Goal: Transaction & Acquisition: Book appointment/travel/reservation

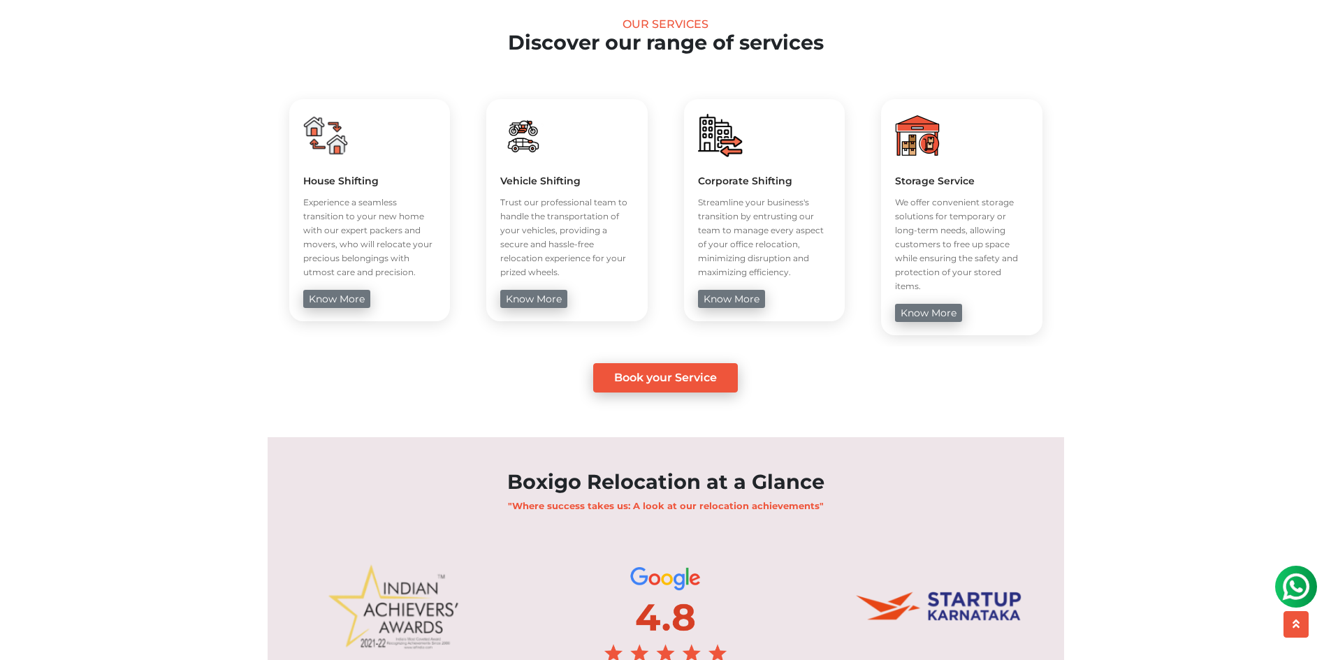
scroll to position [886, 0]
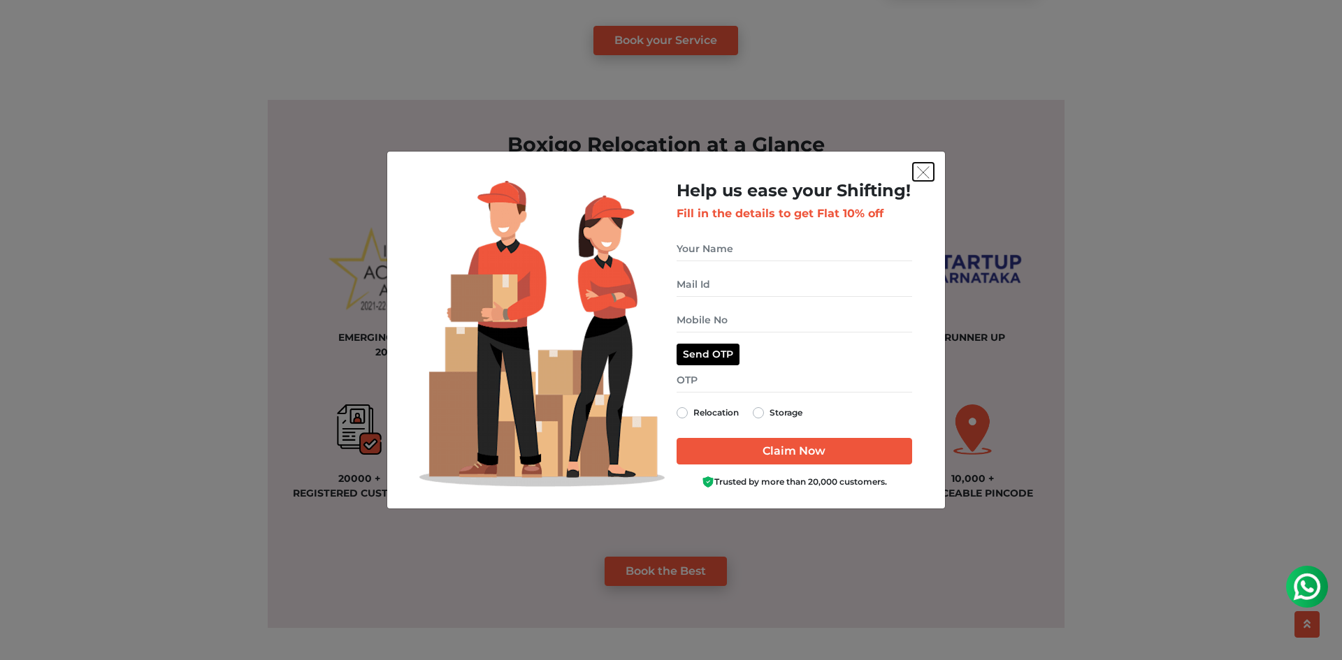
click at [930, 168] on button "get free quote dialog" at bounding box center [923, 172] width 21 height 18
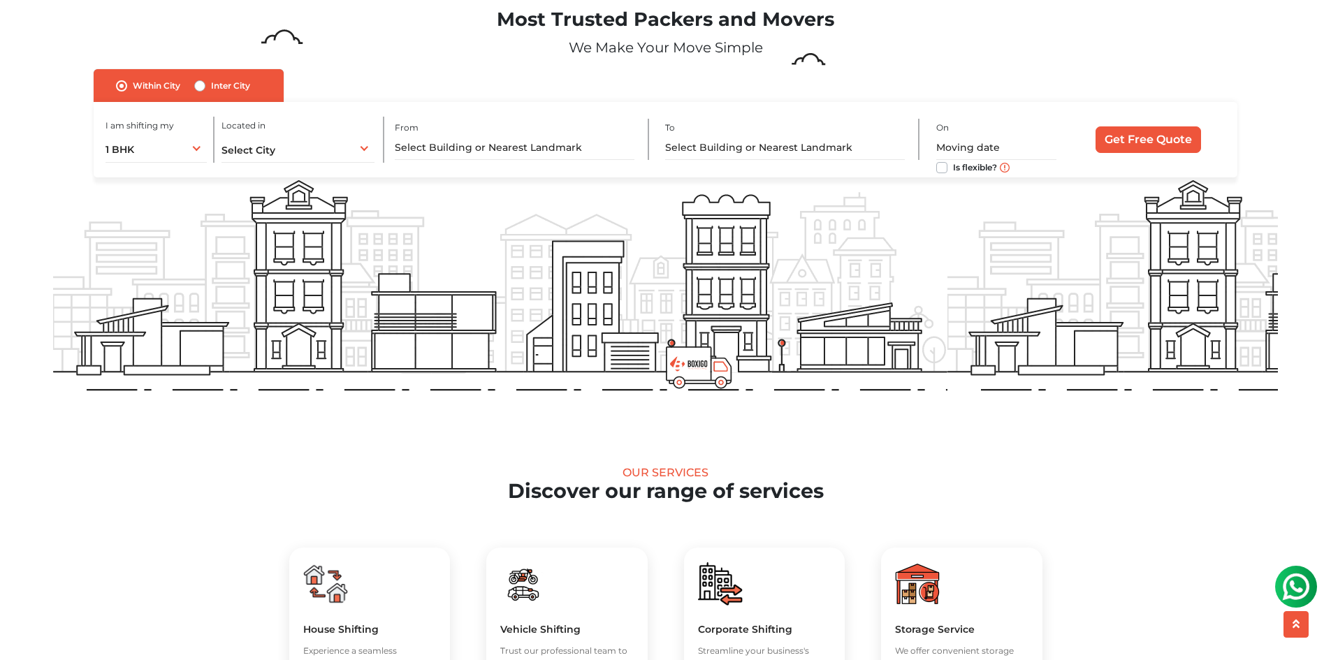
scroll to position [0, 0]
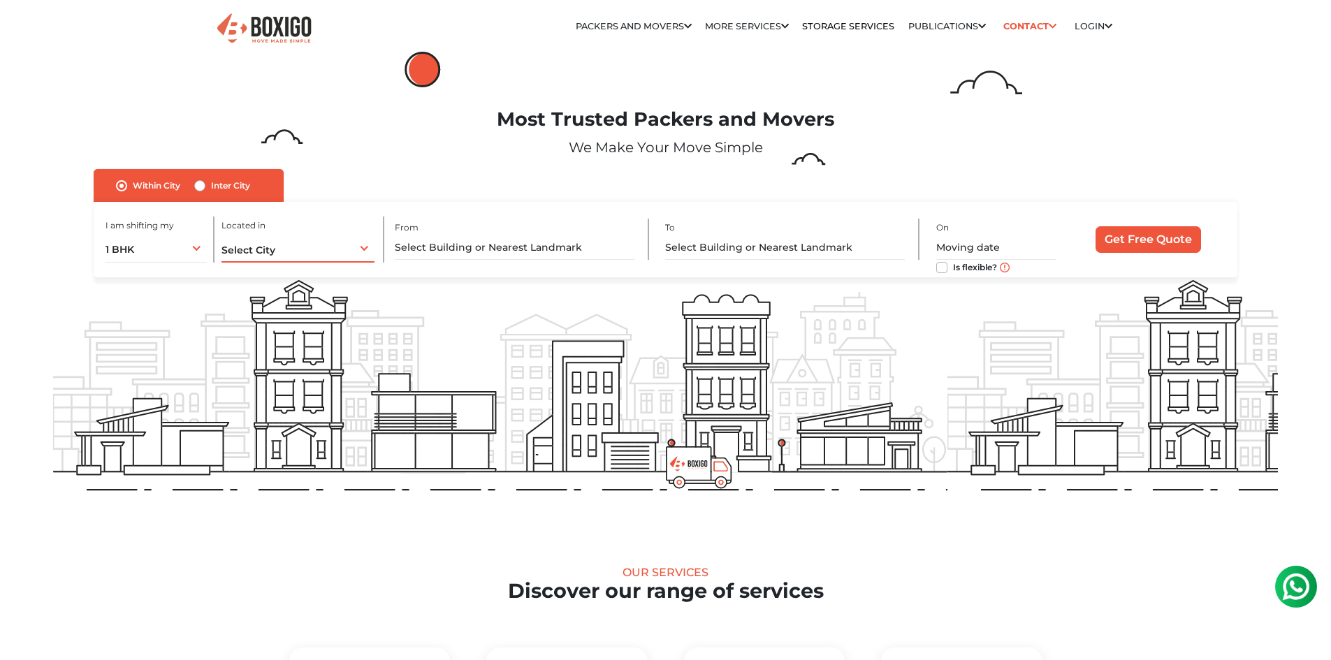
click at [335, 245] on div "Select City Select City [GEOGRAPHIC_DATA] [GEOGRAPHIC_DATA] [GEOGRAPHIC_DATA] […" at bounding box center [299, 247] width 154 height 29
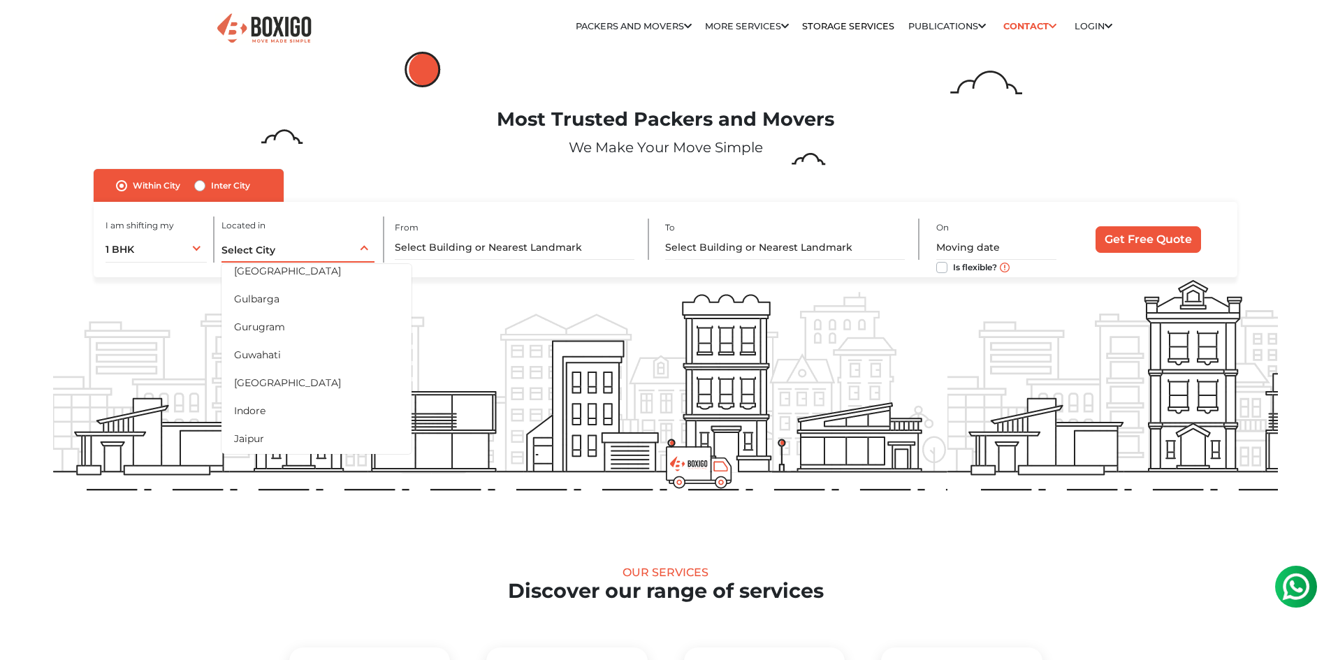
scroll to position [230, 0]
click at [294, 385] on li "[GEOGRAPHIC_DATA]" at bounding box center [317, 384] width 190 height 28
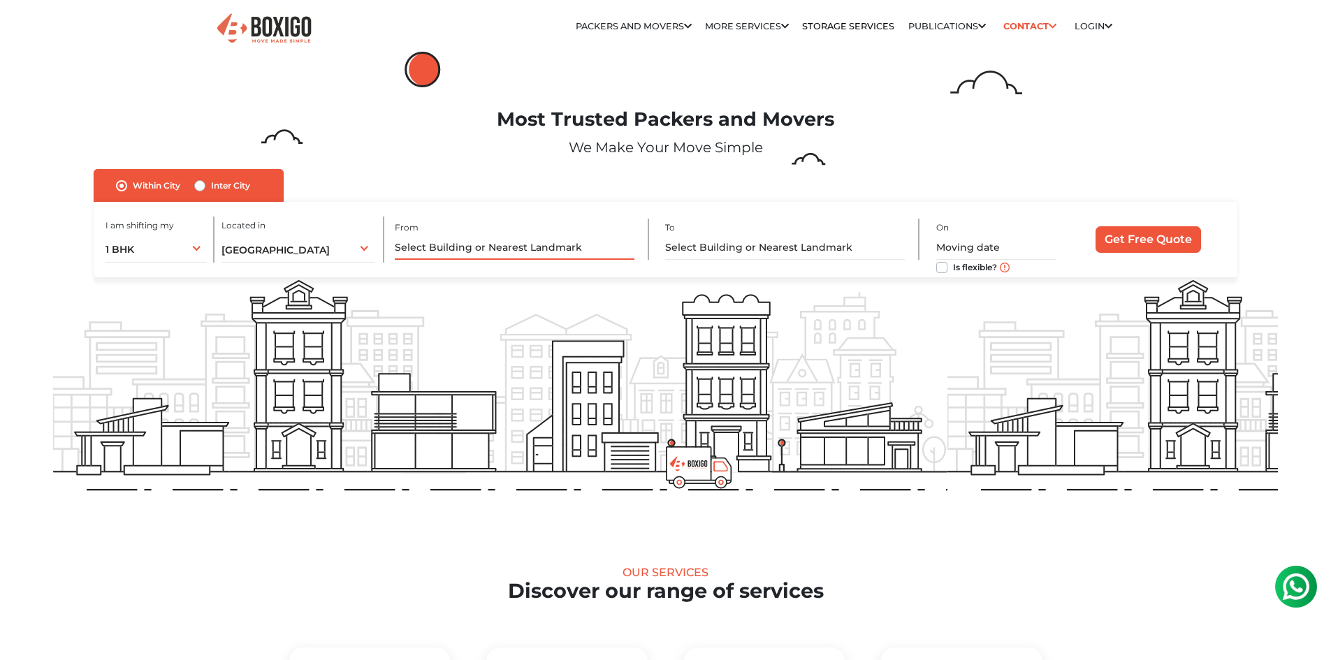
click at [430, 251] on input "text" at bounding box center [515, 248] width 240 height 24
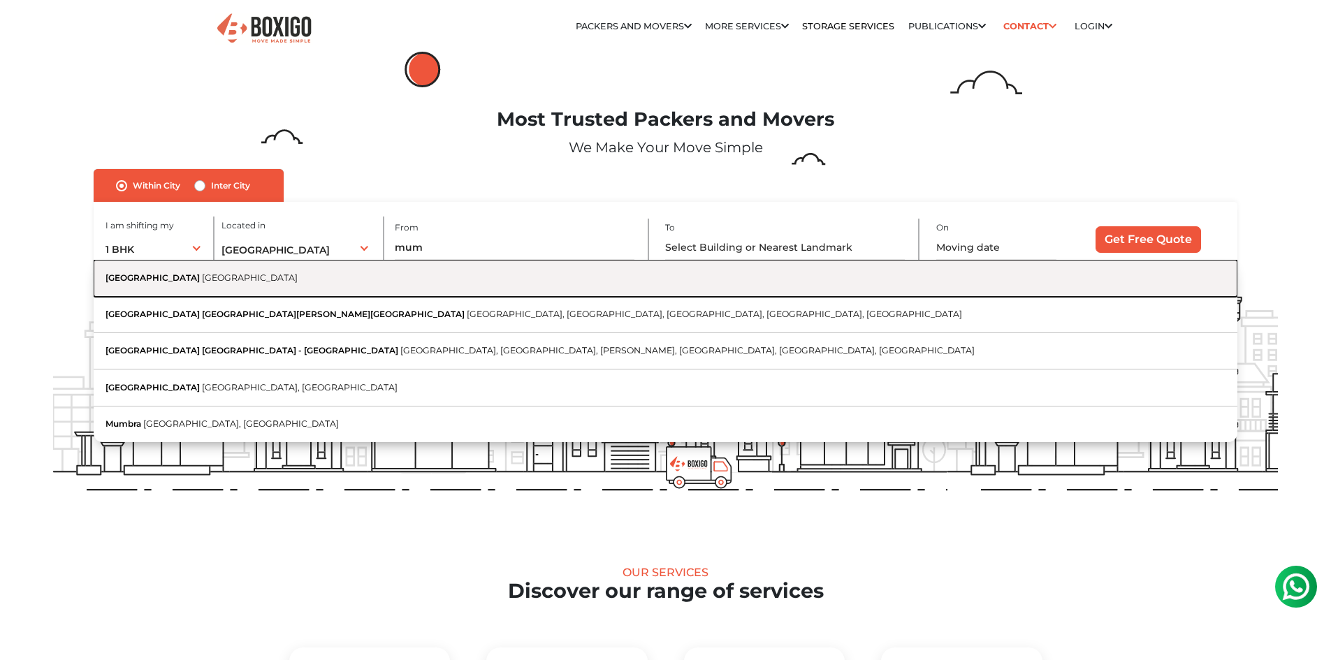
click at [427, 290] on button "[GEOGRAPHIC_DATA] [GEOGRAPHIC_DATA]" at bounding box center [665, 278] width 1143 height 36
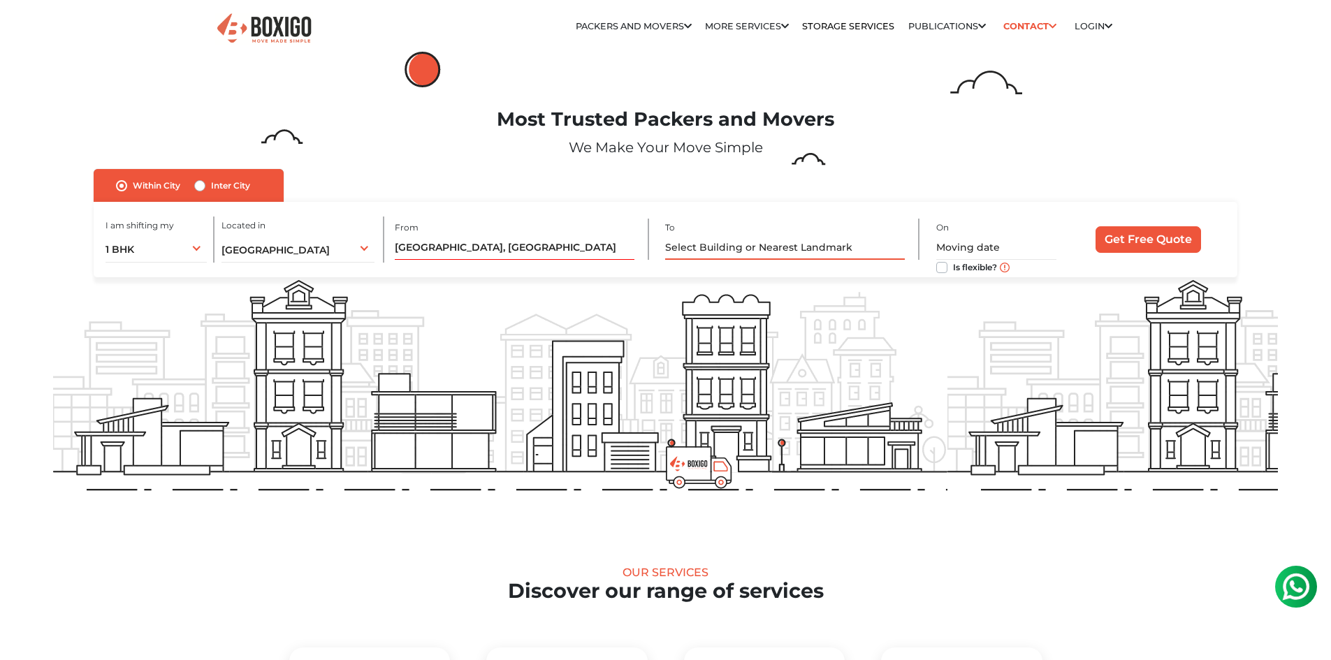
click at [688, 256] on input "text" at bounding box center [785, 248] width 240 height 24
click at [431, 249] on input "[GEOGRAPHIC_DATA], [GEOGRAPHIC_DATA]" at bounding box center [515, 248] width 240 height 24
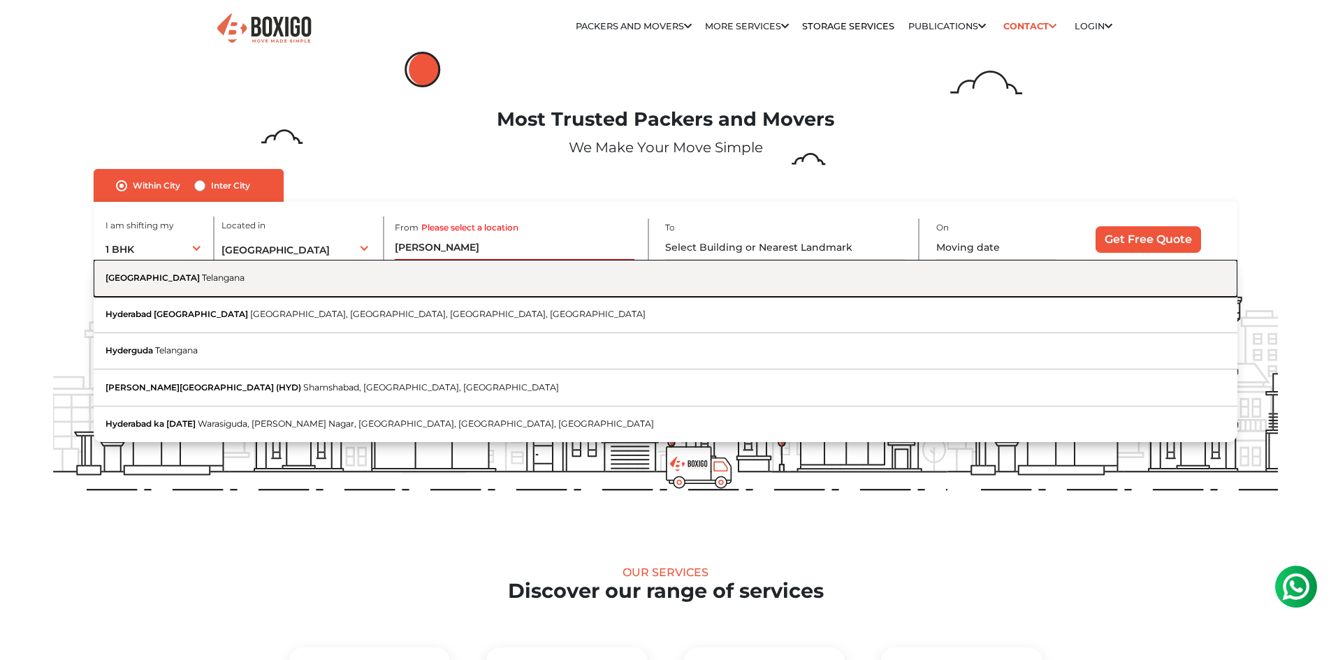
click at [238, 284] on button "Hyderabad [GEOGRAPHIC_DATA]" at bounding box center [665, 278] width 1143 height 36
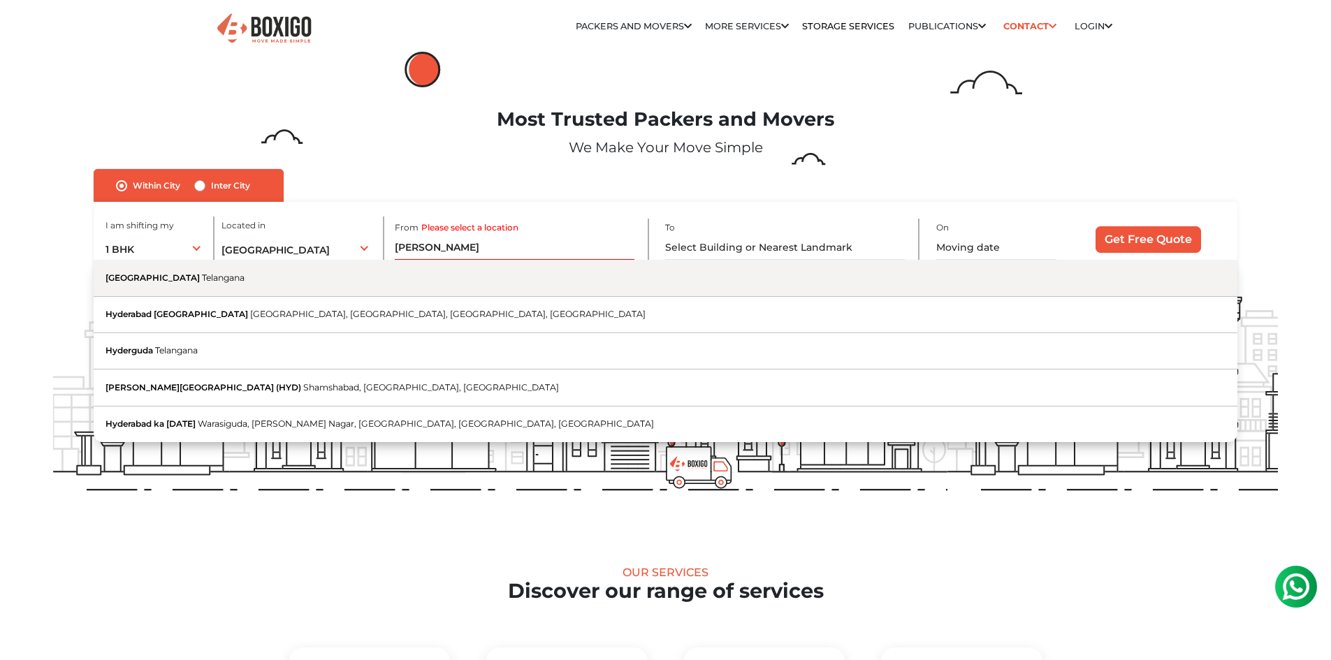
type input "[GEOGRAPHIC_DATA], [GEOGRAPHIC_DATA]"
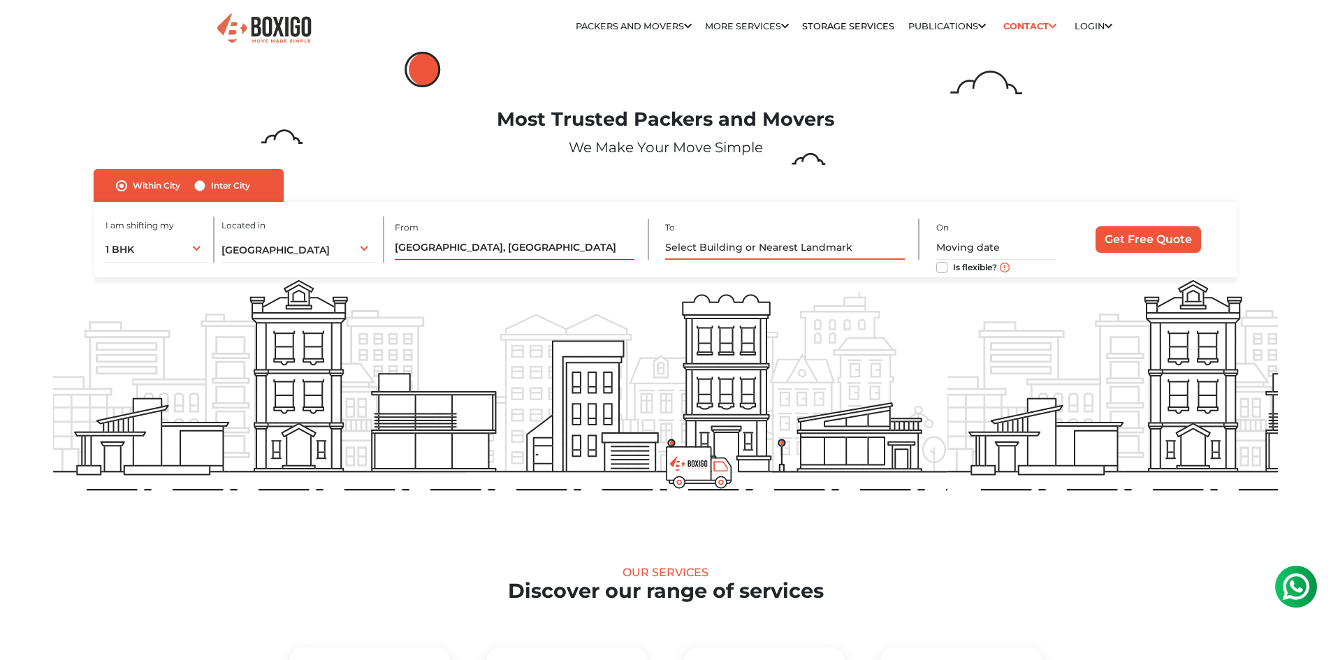
click at [687, 252] on input "text" at bounding box center [785, 248] width 240 height 24
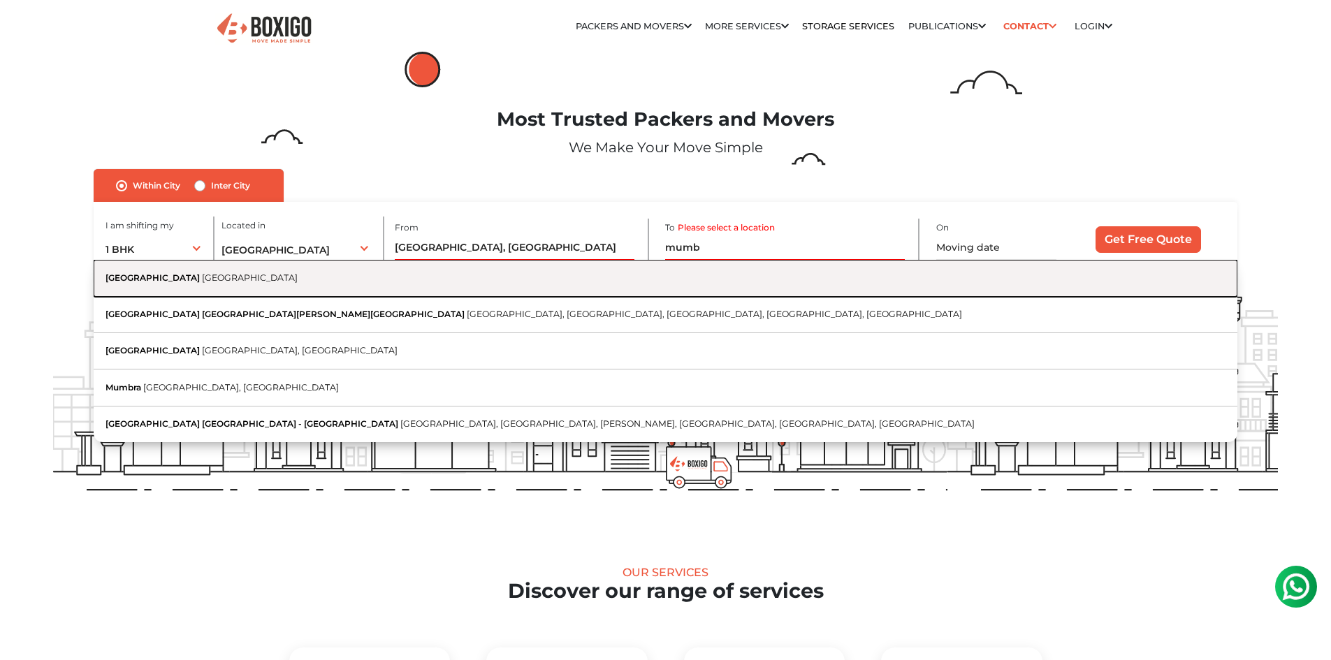
click at [674, 289] on button "[GEOGRAPHIC_DATA] [GEOGRAPHIC_DATA]" at bounding box center [665, 278] width 1143 height 36
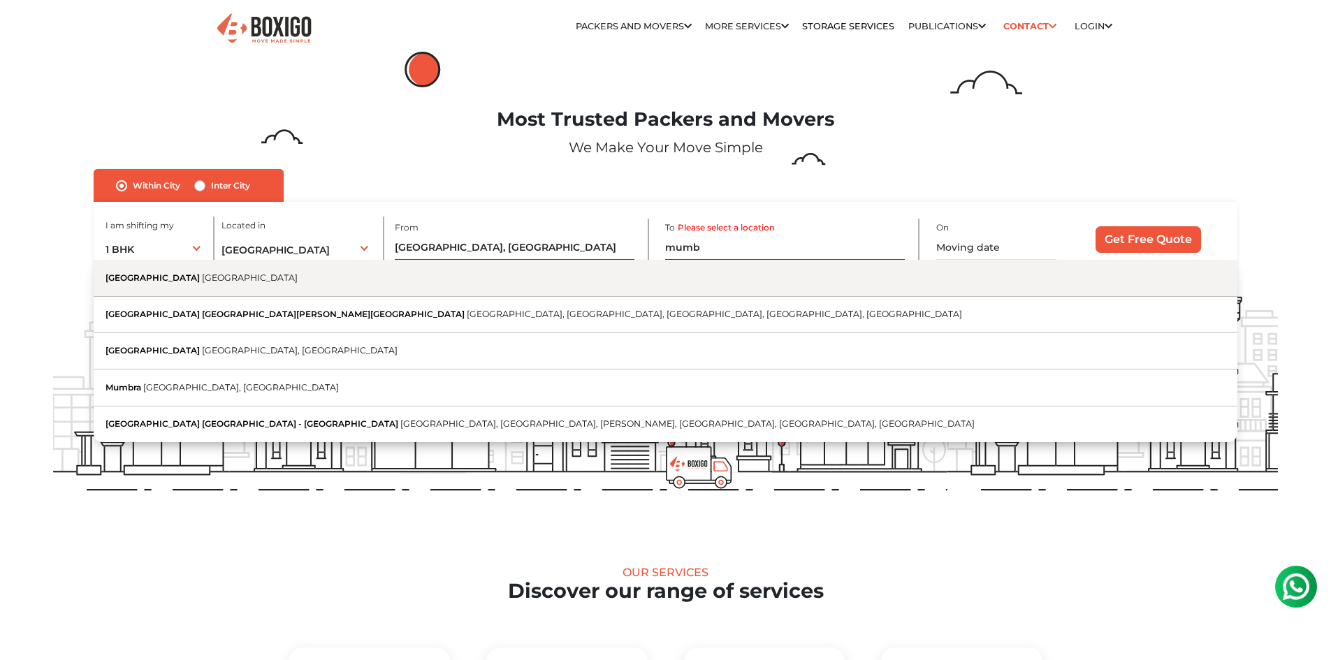
type input "[GEOGRAPHIC_DATA], [GEOGRAPHIC_DATA]"
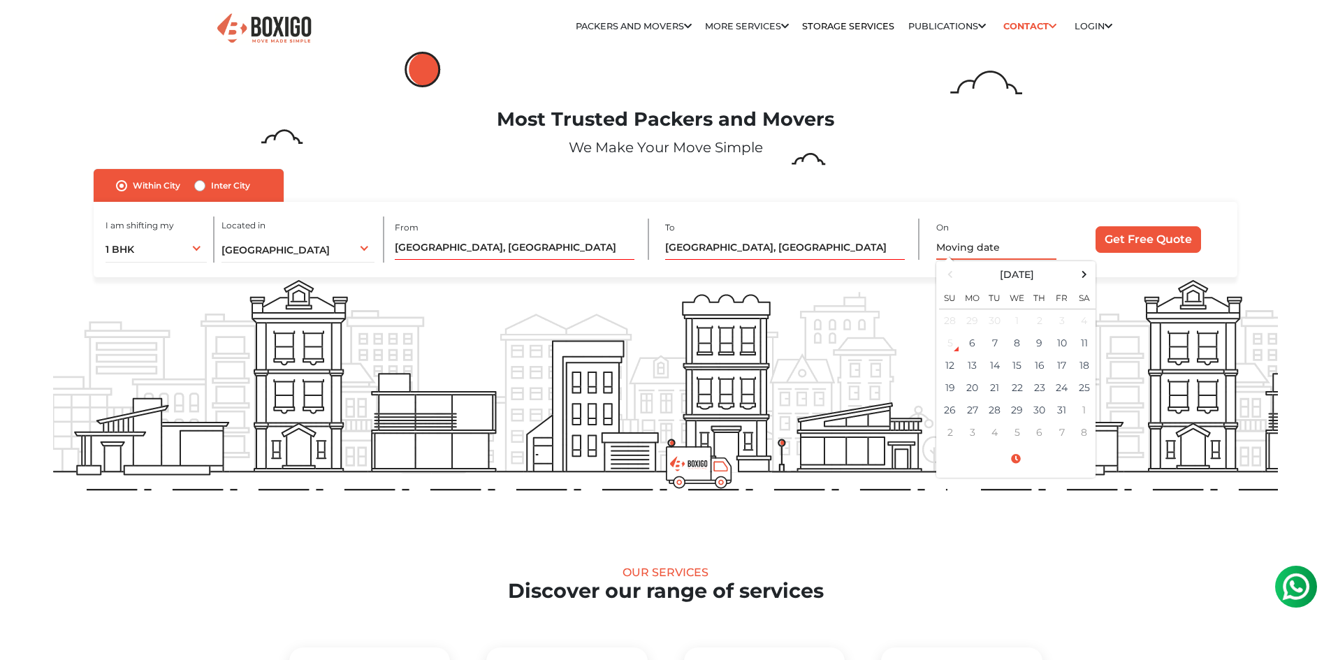
click at [1018, 253] on input "text" at bounding box center [997, 248] width 120 height 24
click at [1016, 379] on td "22" at bounding box center [1017, 388] width 22 height 22
type input "[DATE] 12:00 AM"
click at [1176, 239] on input "Get Free Quote" at bounding box center [1149, 239] width 106 height 27
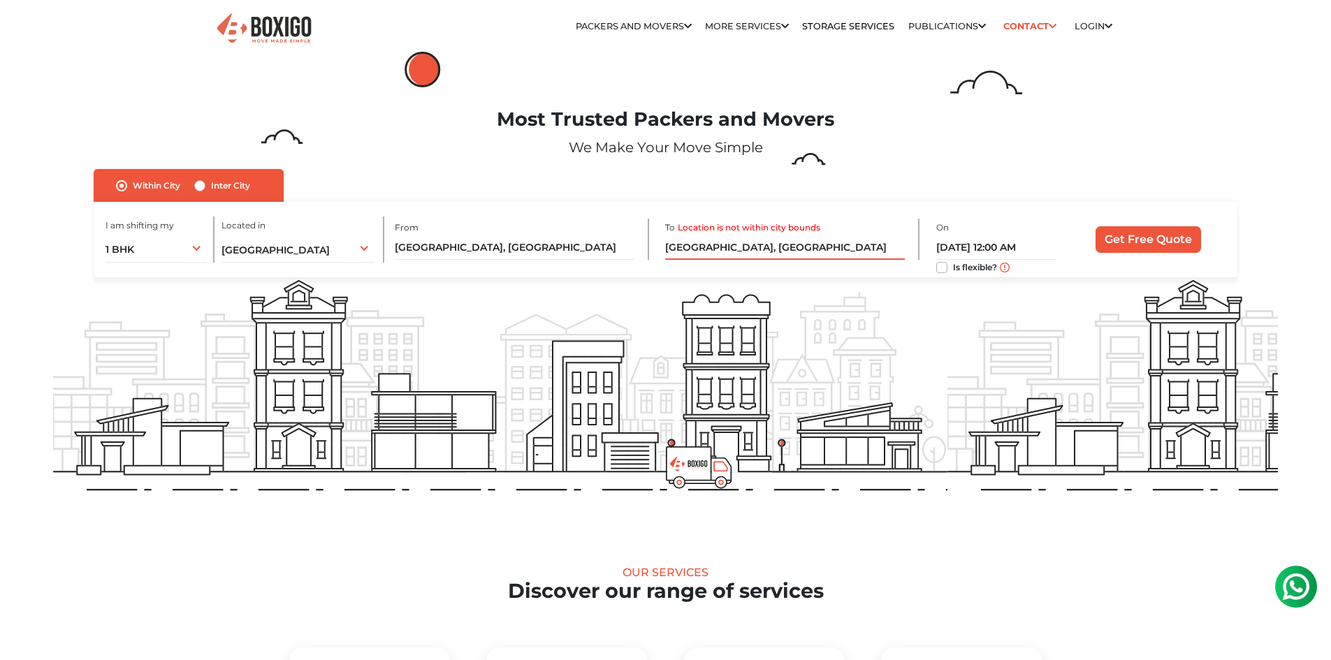
click at [819, 249] on input "[GEOGRAPHIC_DATA], [GEOGRAPHIC_DATA]" at bounding box center [785, 248] width 240 height 24
type input "M"
click at [211, 185] on label "Inter City" at bounding box center [230, 186] width 39 height 17
click at [201, 185] on input "Inter City" at bounding box center [199, 185] width 11 height 14
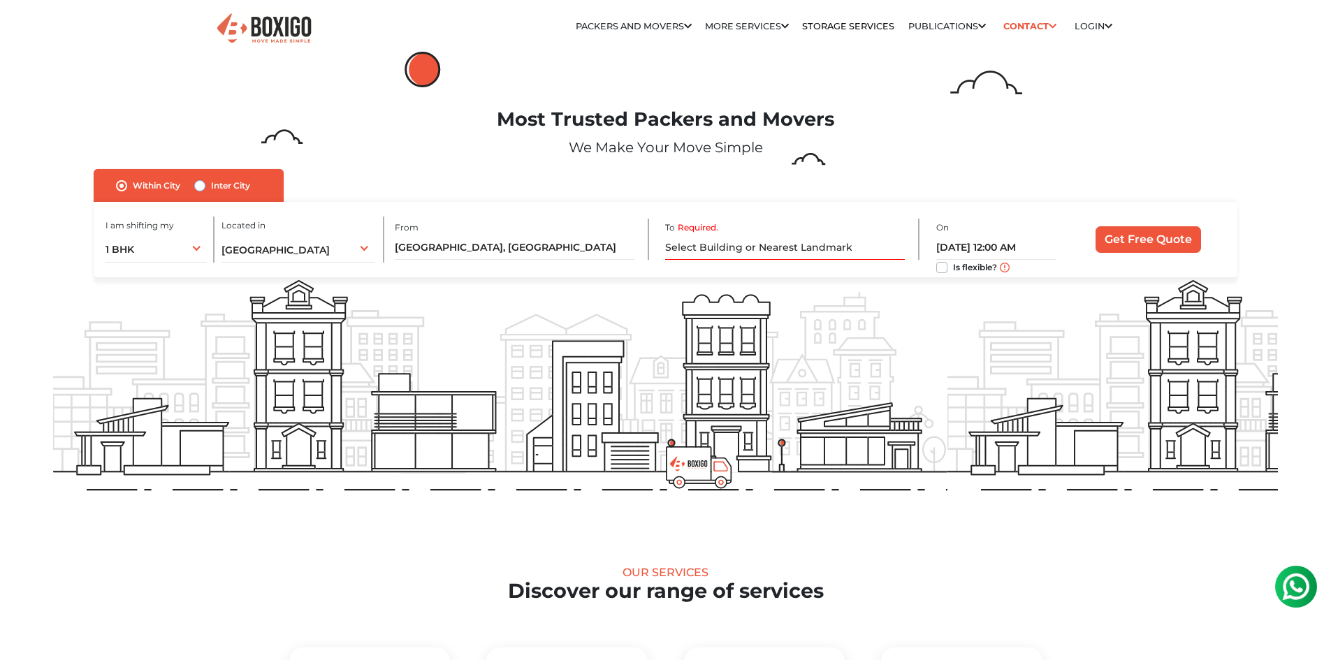
radio input "true"
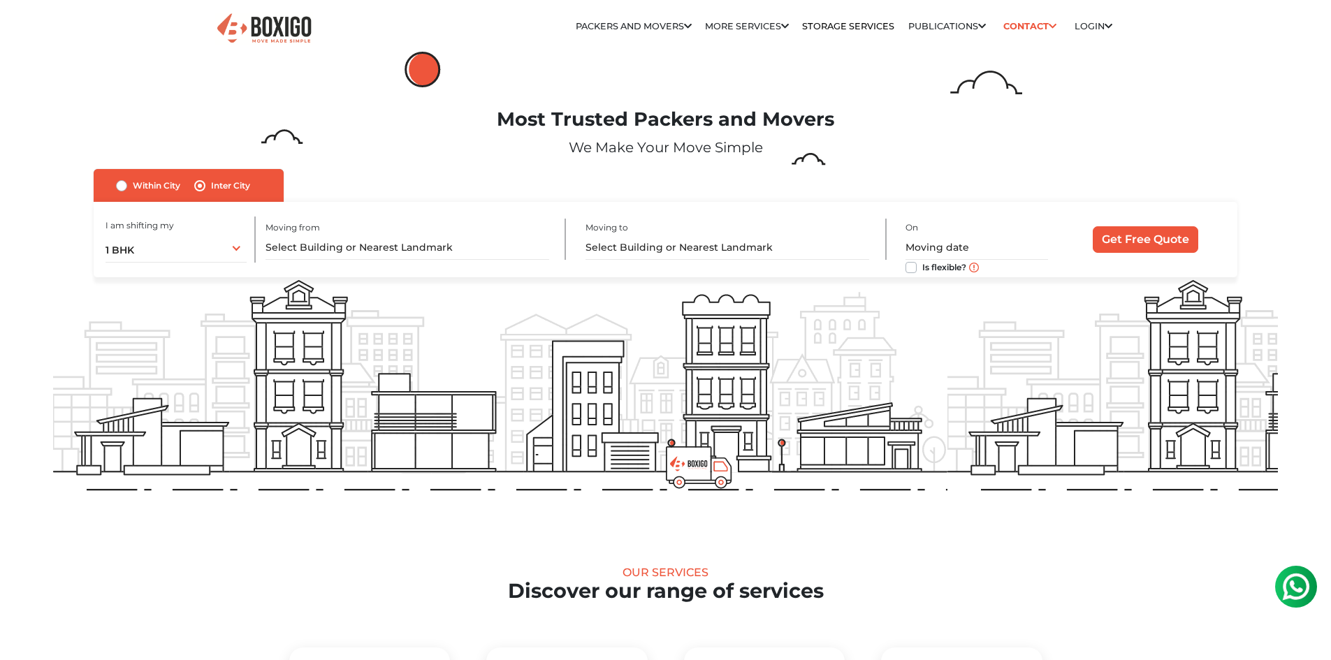
click at [393, 229] on div "Moving from" at bounding box center [416, 239] width 301 height 41
click at [404, 245] on input "text" at bounding box center [408, 248] width 284 height 24
click at [412, 249] on input "text" at bounding box center [408, 248] width 284 height 24
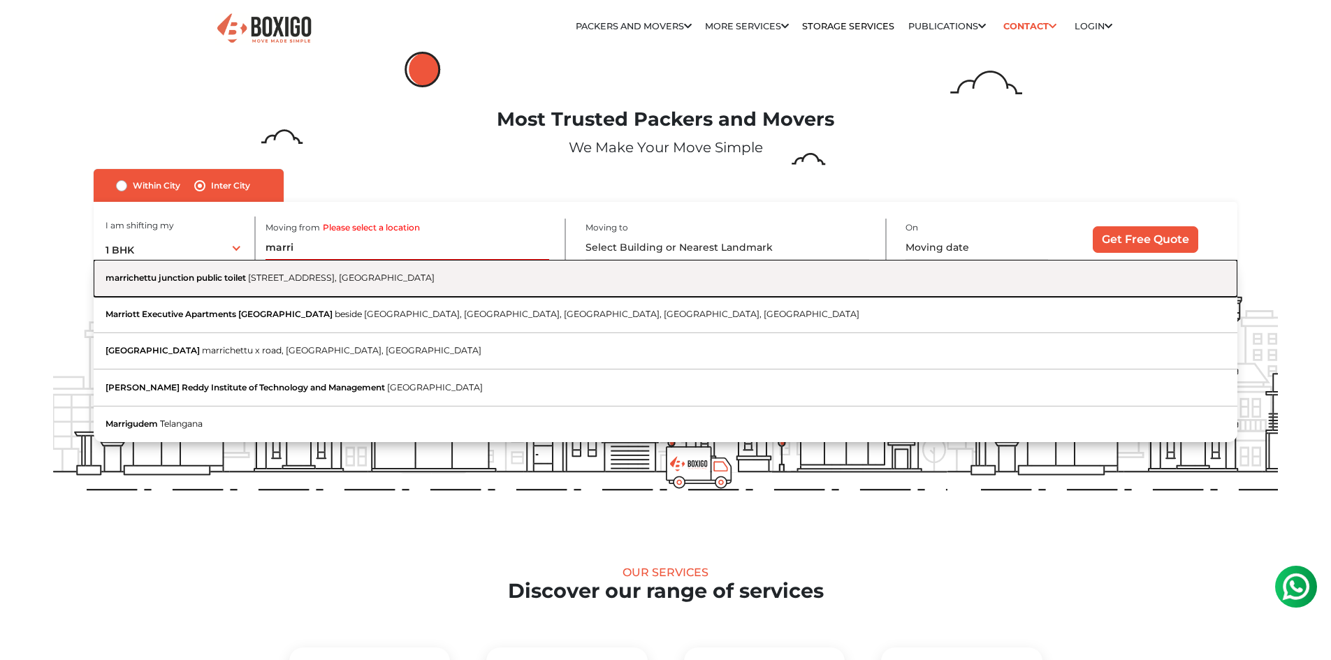
click at [414, 276] on span "[STREET_ADDRESS], [GEOGRAPHIC_DATA]" at bounding box center [341, 278] width 187 height 10
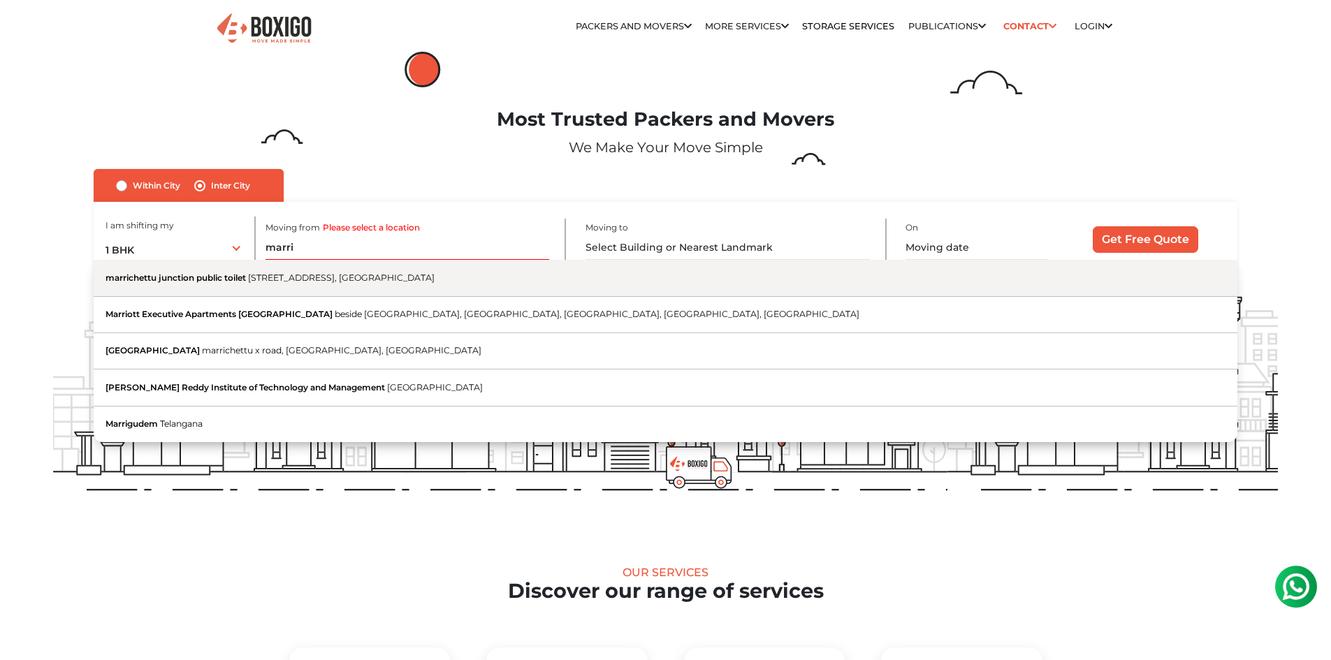
type input "marrichettu junction public toilet, [GEOGRAPHIC_DATA], [GEOGRAPHIC_DATA], [GEOG…"
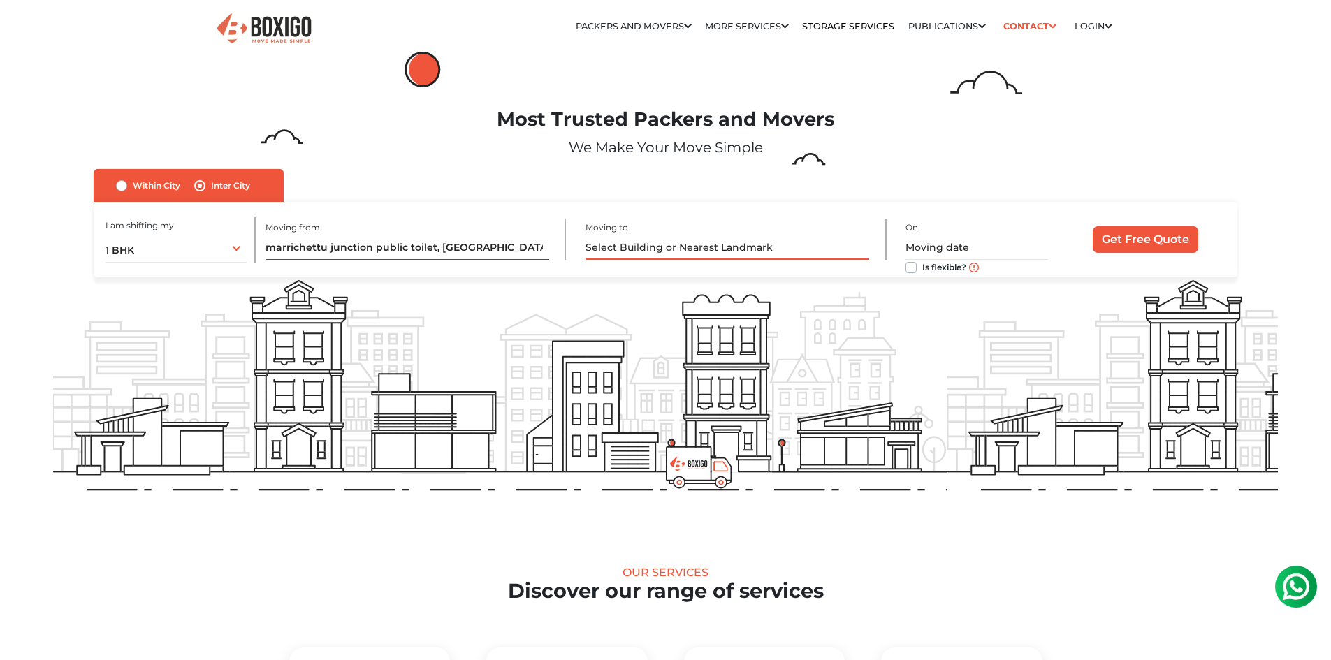
click at [631, 244] on input "text" at bounding box center [728, 248] width 284 height 24
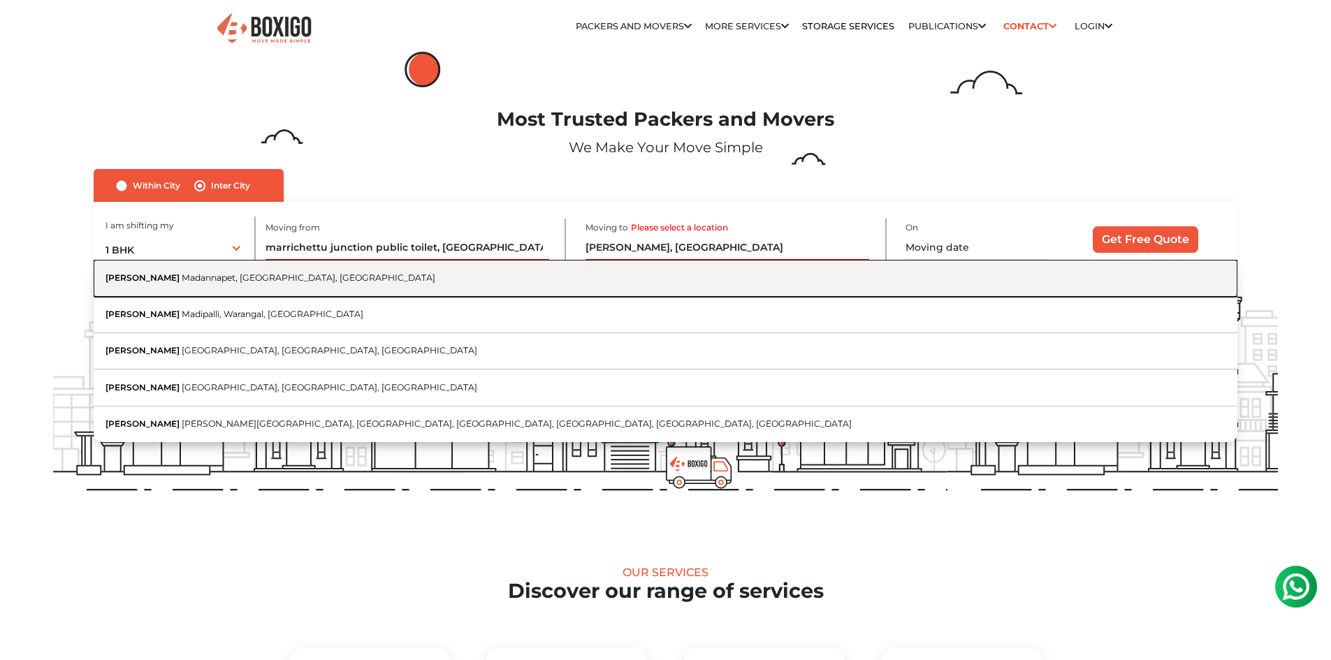
click at [626, 279] on button "[PERSON_NAME] Madannapet, [GEOGRAPHIC_DATA], [GEOGRAPHIC_DATA]" at bounding box center [665, 278] width 1143 height 36
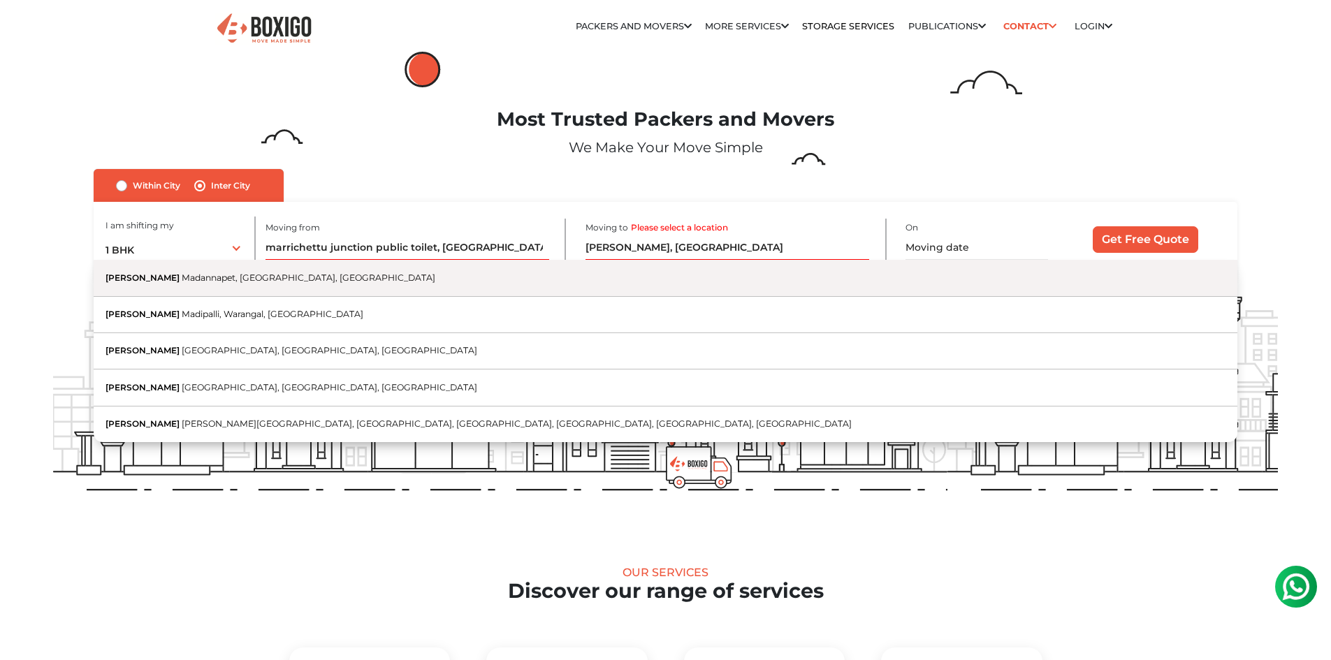
type input "[PERSON_NAME], [GEOGRAPHIC_DATA], [GEOGRAPHIC_DATA], [GEOGRAPHIC_DATA]"
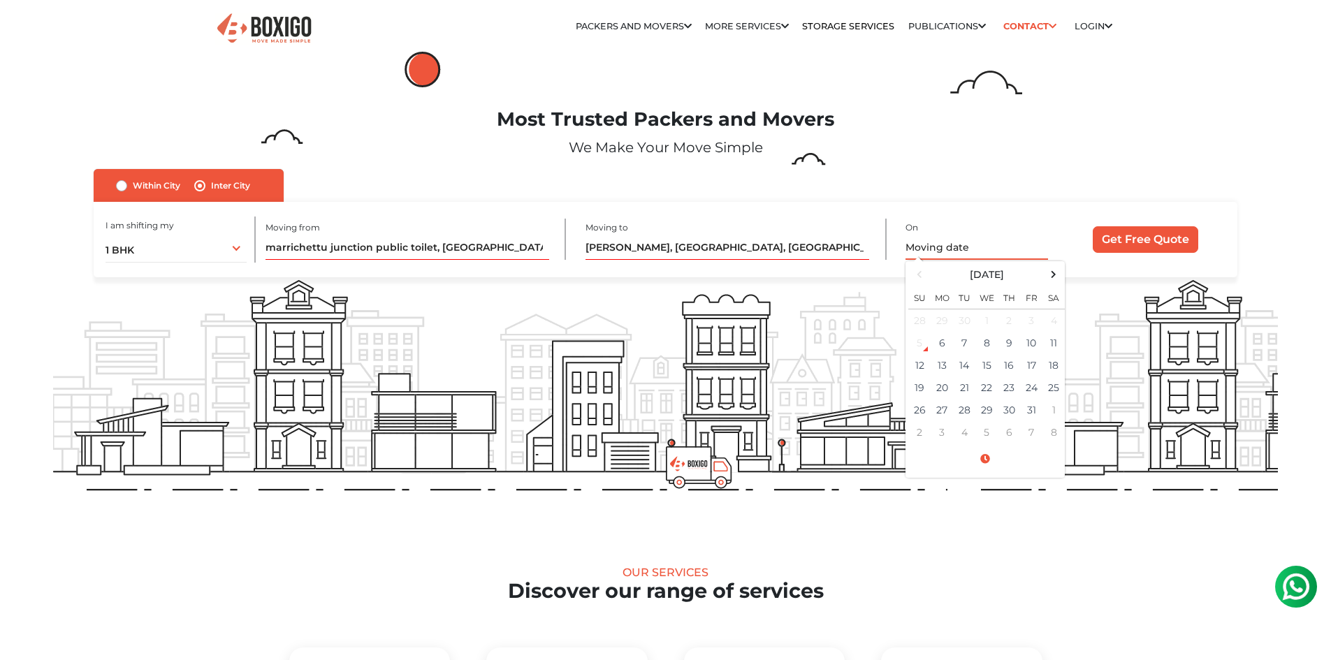
click at [935, 244] on input "text" at bounding box center [977, 248] width 143 height 24
click at [988, 383] on td "22" at bounding box center [987, 388] width 22 height 22
type input "[DATE] 12:00 AM"
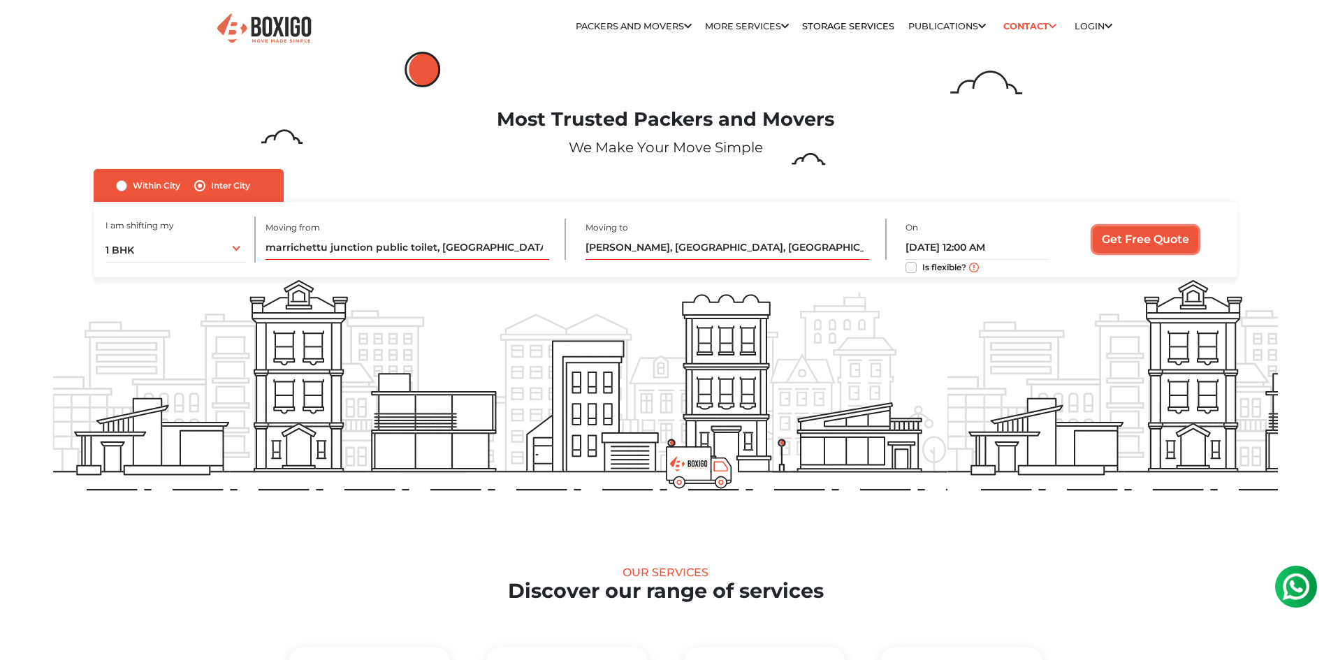
click at [1159, 243] on input "Get Free Quote" at bounding box center [1146, 239] width 106 height 27
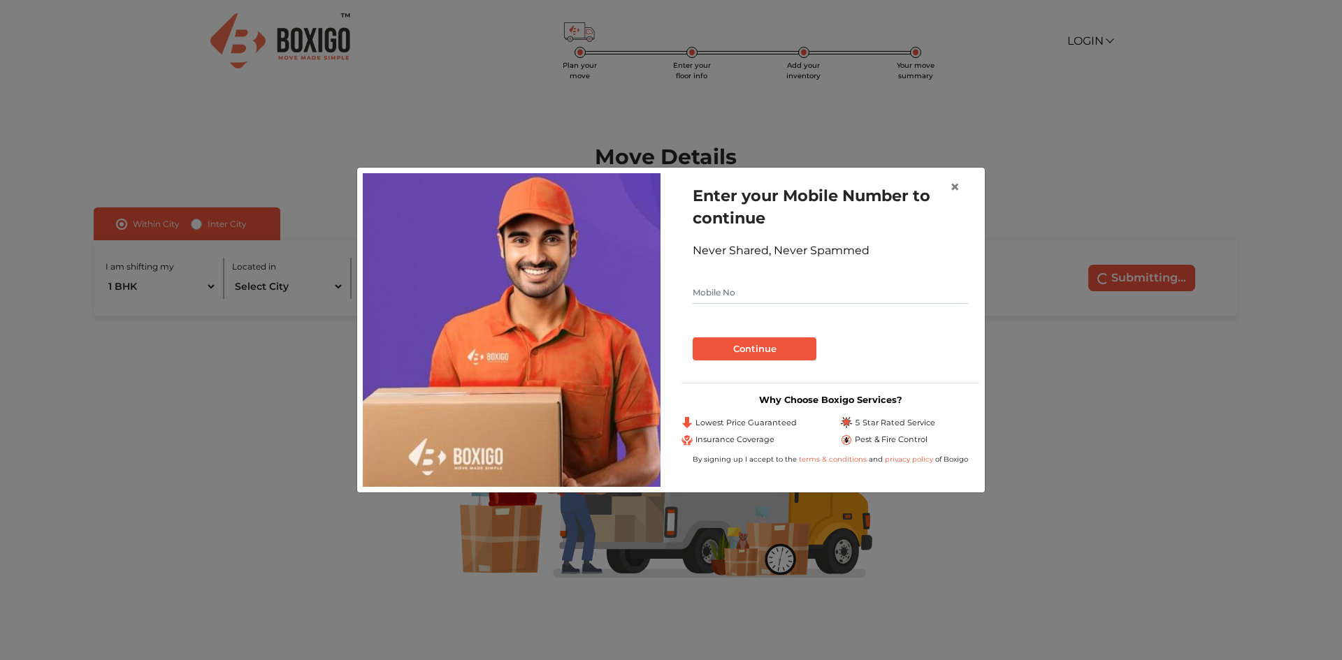
click at [823, 299] on input "text" at bounding box center [830, 293] width 275 height 22
click at [752, 300] on input "text" at bounding box center [830, 293] width 275 height 22
type input "8688474613"
click at [758, 342] on button "Continue" at bounding box center [755, 350] width 124 height 24
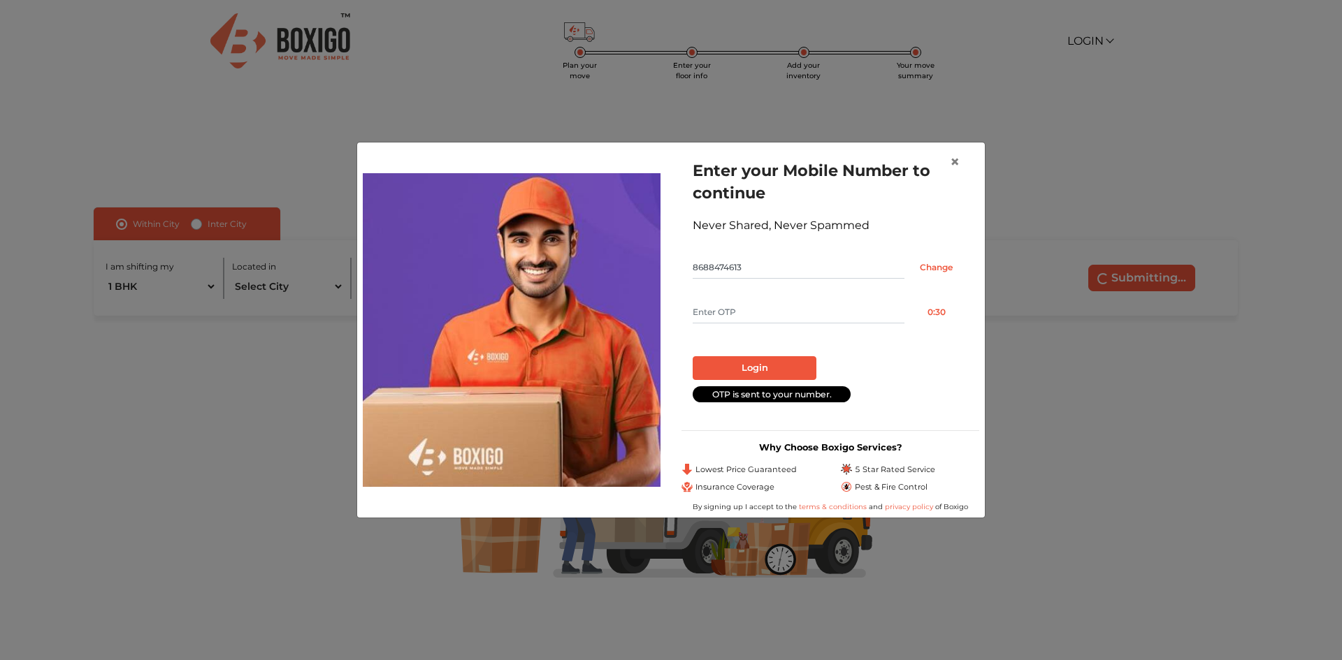
click at [744, 305] on input "text" at bounding box center [799, 312] width 212 height 22
type input "1259"
click at [788, 373] on button "Login" at bounding box center [755, 368] width 124 height 24
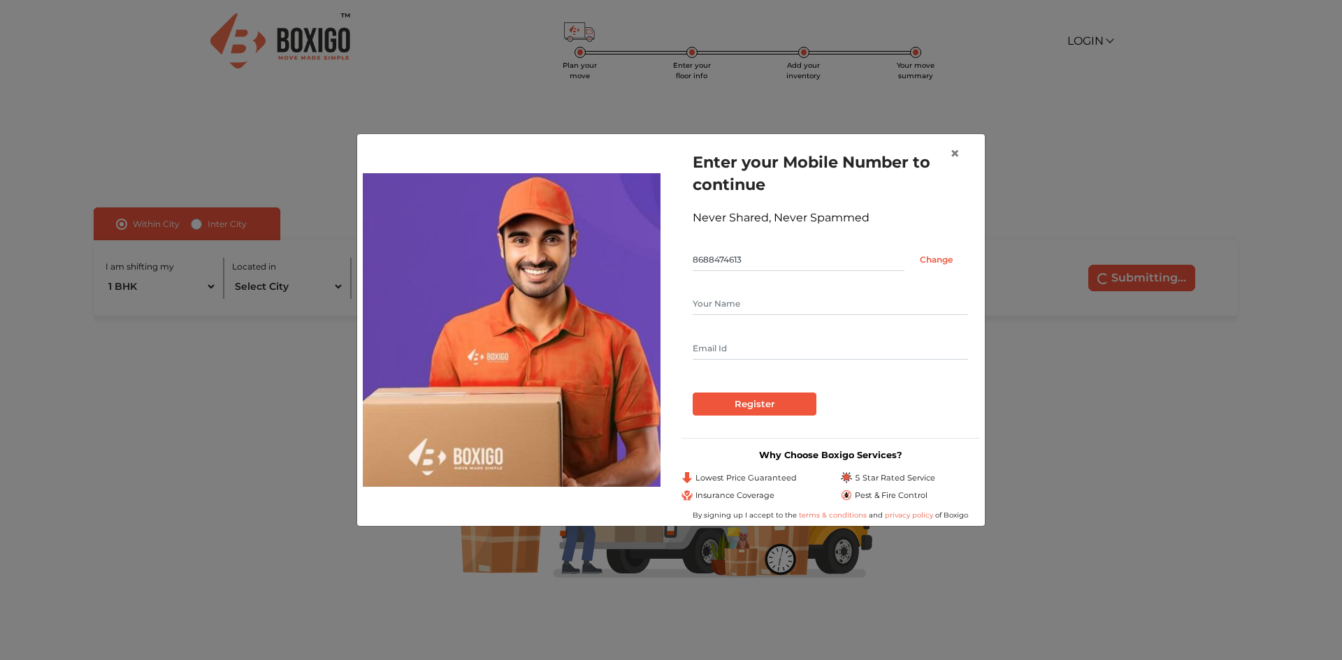
click at [760, 312] on input "text" at bounding box center [830, 304] width 275 height 22
type input "Teja Sundeep"
click at [776, 343] on input "text" at bounding box center [830, 349] width 275 height 22
type input "tsreddykarri@gmail.com"
click at [787, 401] on input "Register" at bounding box center [755, 405] width 124 height 24
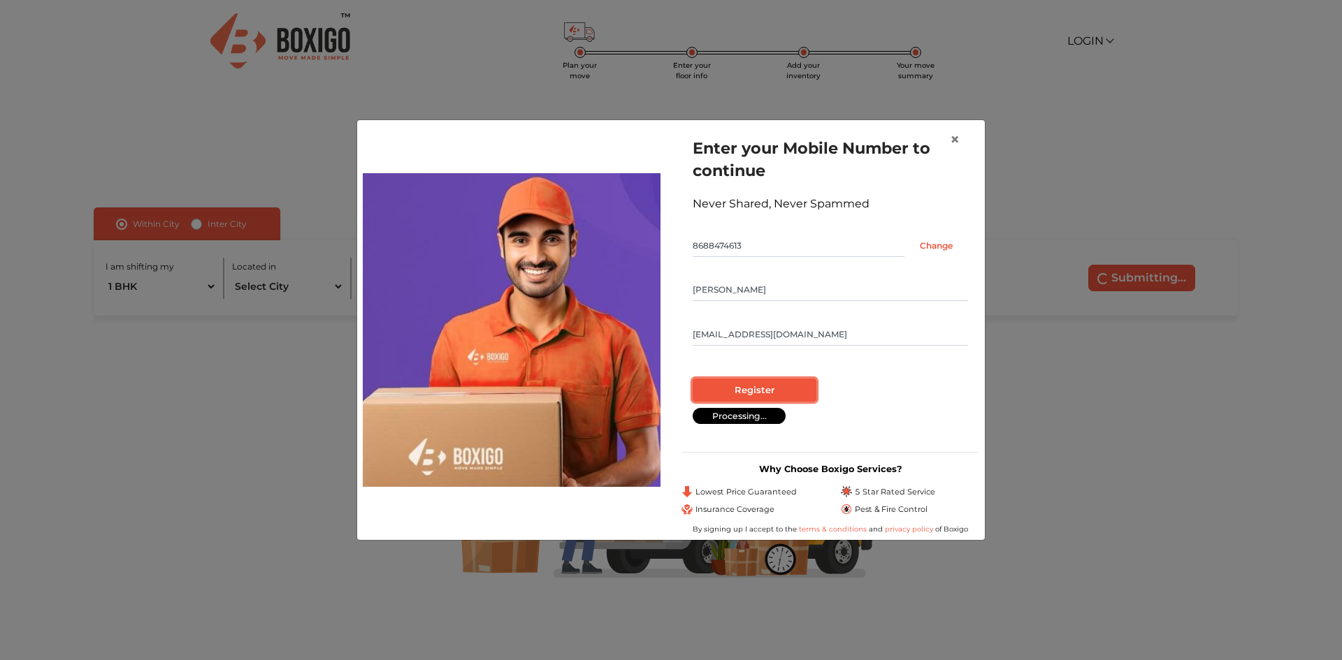
radio input "false"
radio input "true"
